Goal: Information Seeking & Learning: Learn about a topic

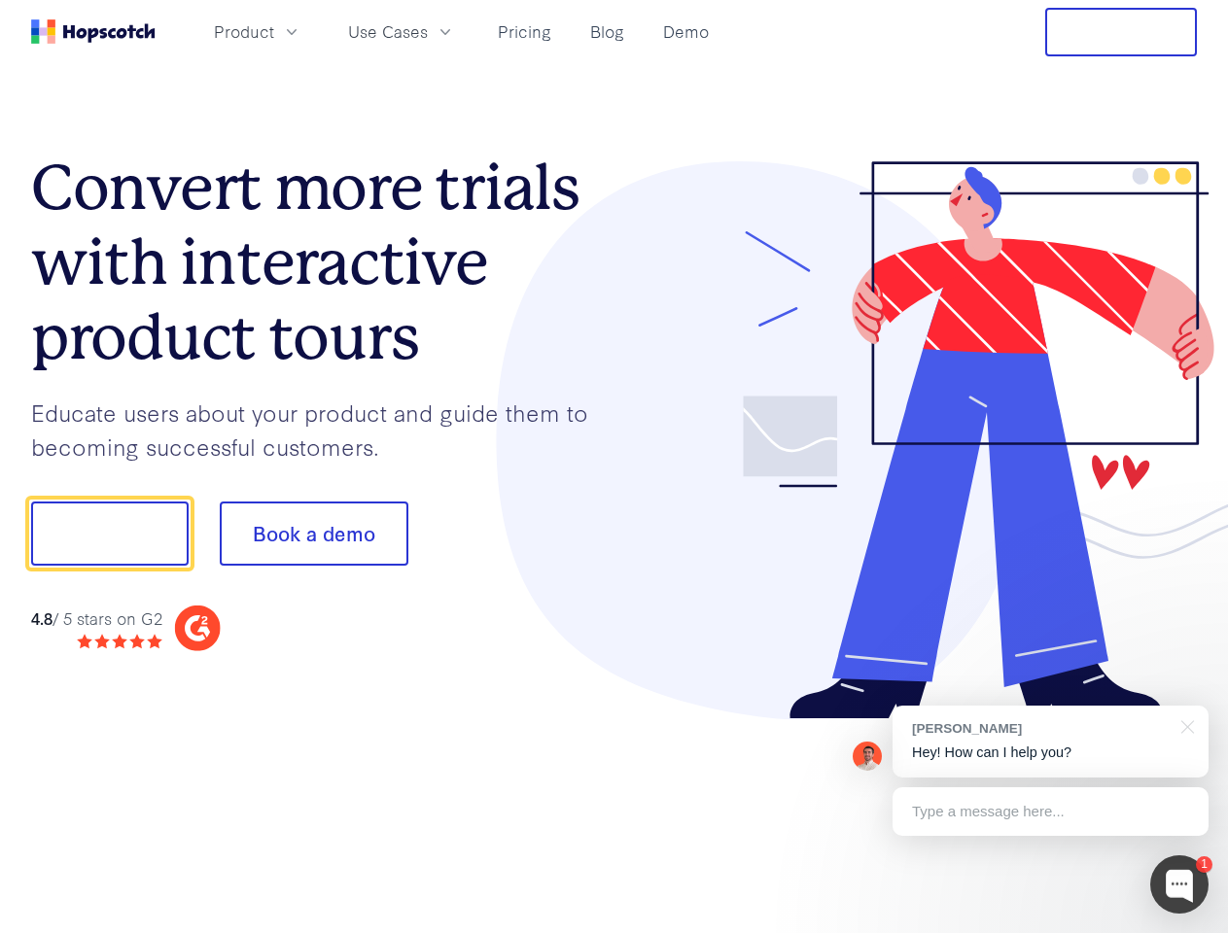
click at [614, 467] on div at bounding box center [905, 440] width 583 height 559
click at [274, 31] on span "Product" at bounding box center [244, 31] width 60 height 24
click at [428, 31] on span "Use Cases" at bounding box center [388, 31] width 80 height 24
click at [1121, 32] on button "Free Trial" at bounding box center [1121, 32] width 152 height 49
click at [109, 534] on button "Show me!" at bounding box center [110, 534] width 158 height 64
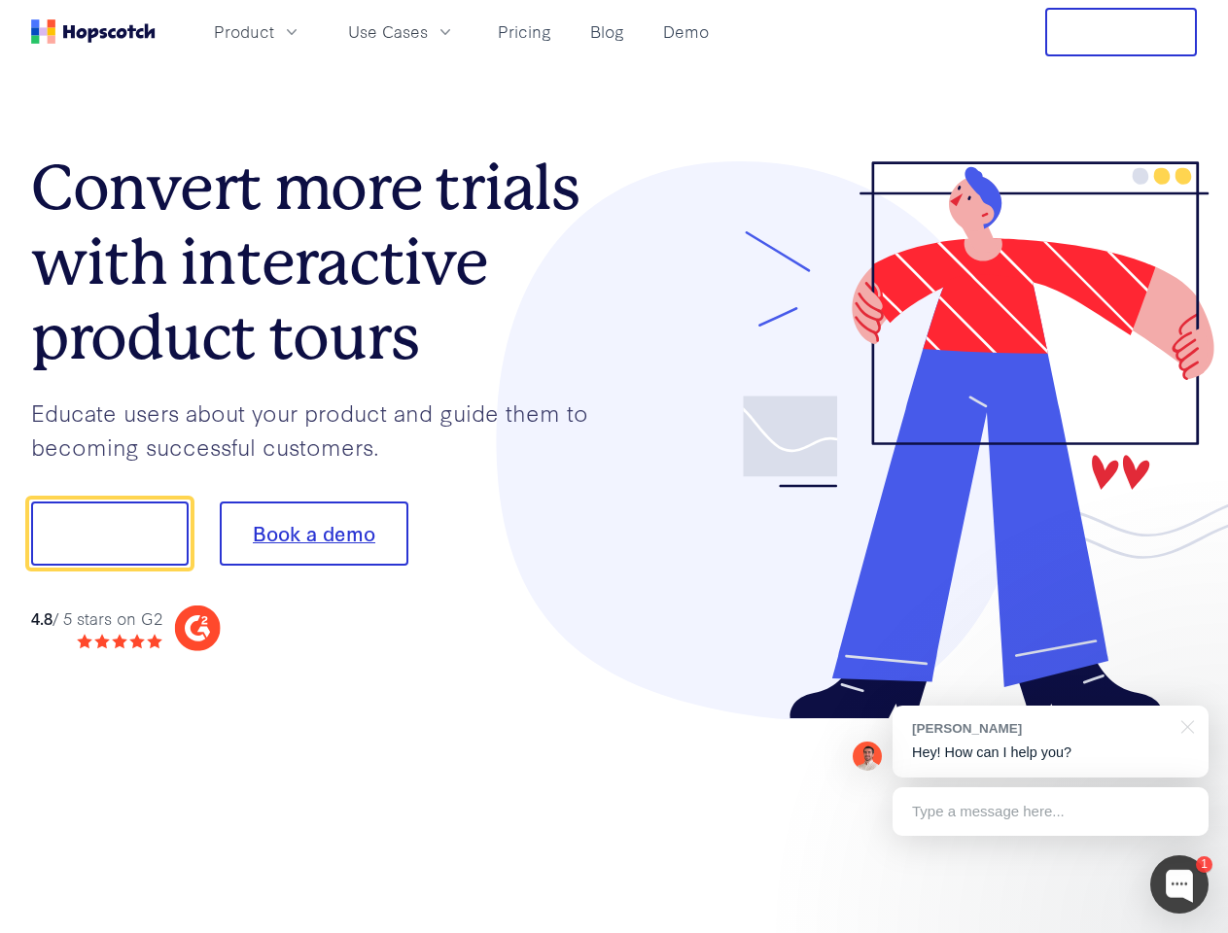
click at [313, 534] on button "Book a demo" at bounding box center [314, 534] width 189 height 64
click at [1179, 885] on div at bounding box center [1179, 885] width 58 height 58
click at [1050, 742] on div "[PERSON_NAME] Hey! How can I help you?" at bounding box center [1051, 742] width 316 height 72
click at [1184, 725] on div at bounding box center [1026, 531] width 365 height 648
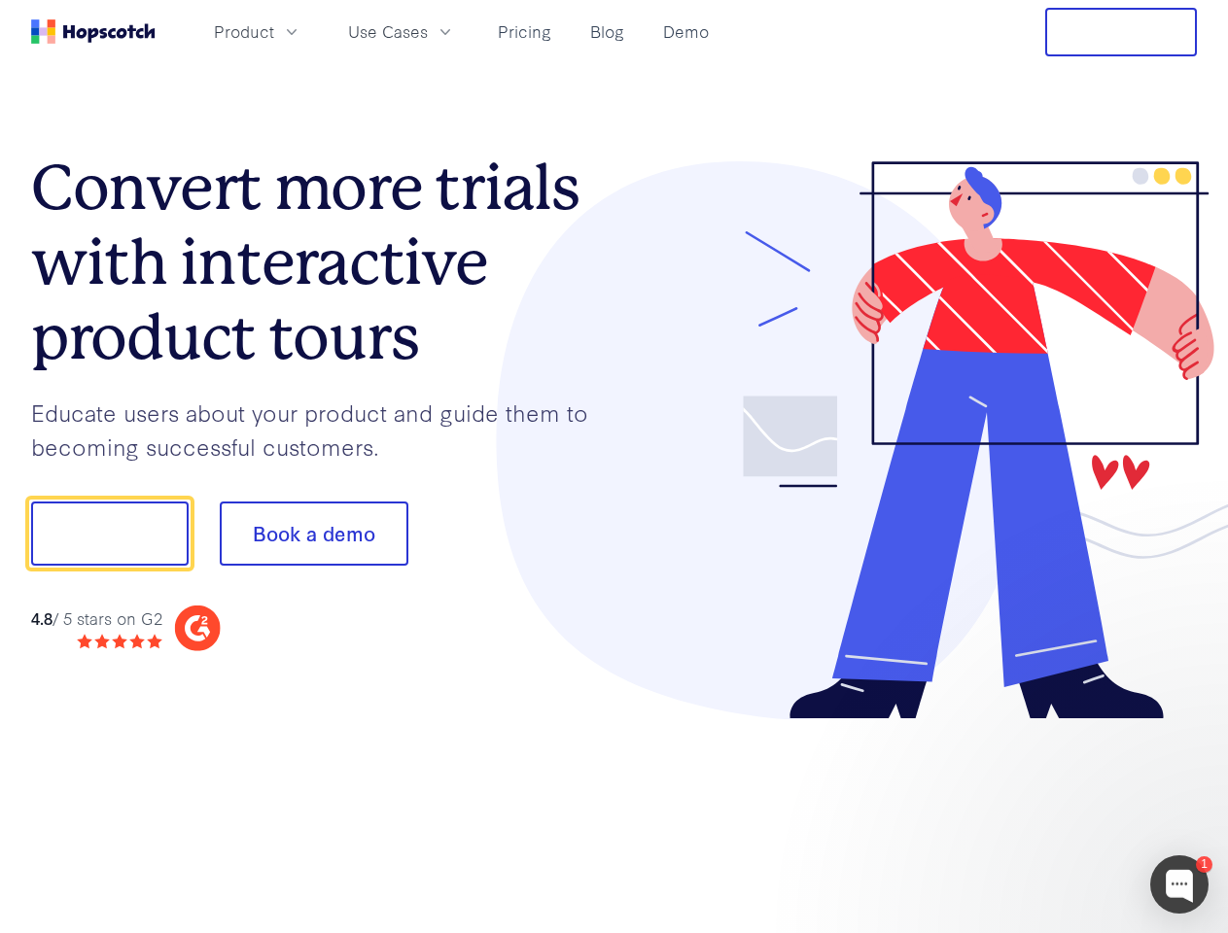
click at [1050, 812] on div at bounding box center [1026, 531] width 365 height 648
